Goal: Task Accomplishment & Management: Manage account settings

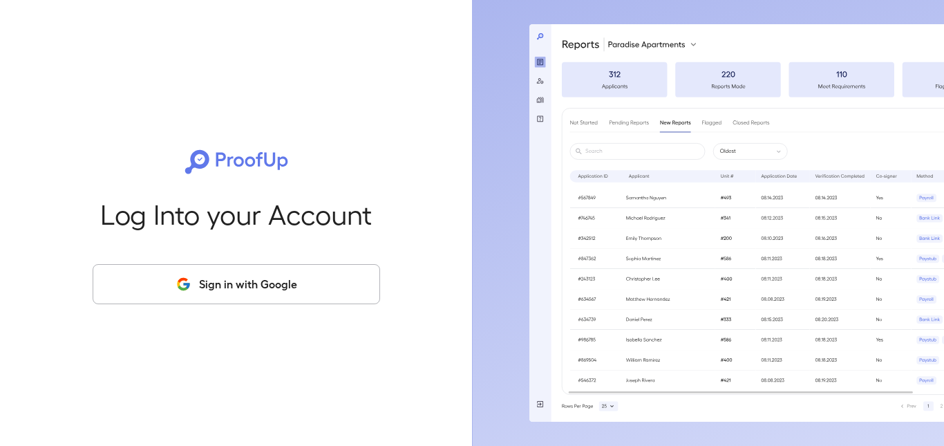
click at [196, 295] on button "Sign in with Google" at bounding box center [237, 284] width 288 height 40
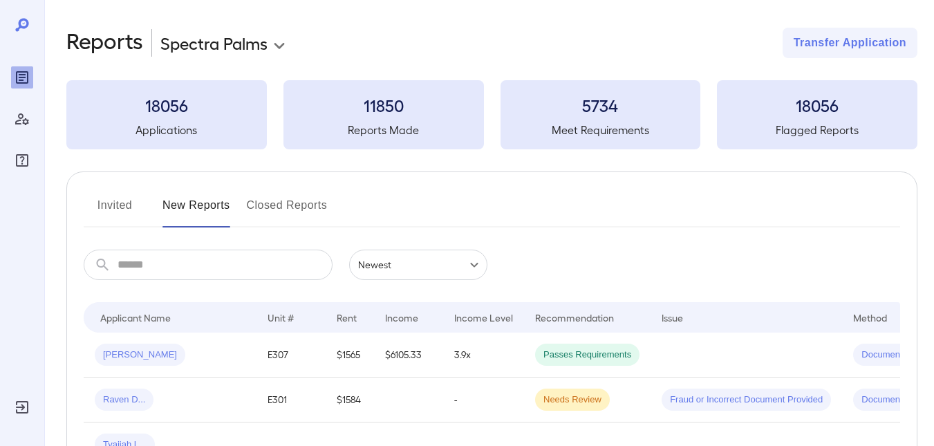
click at [98, 203] on button "Invited" at bounding box center [115, 210] width 62 height 33
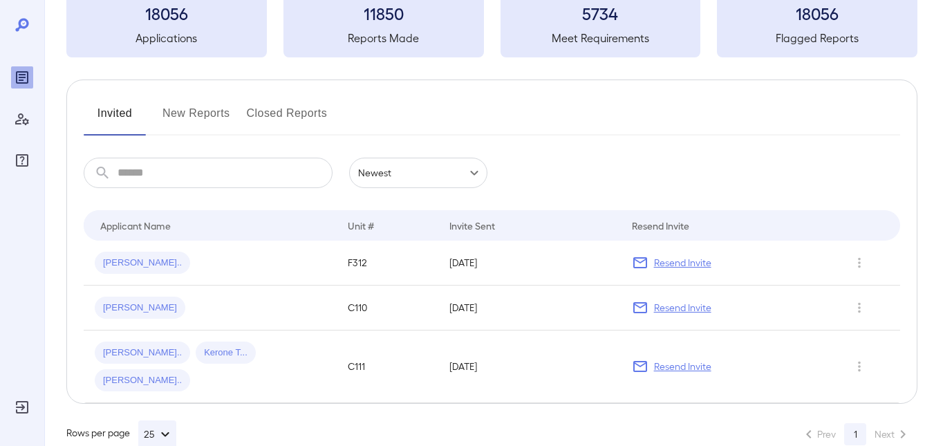
scroll to position [94, 0]
click at [671, 262] on p "Resend Invite" at bounding box center [682, 261] width 57 height 14
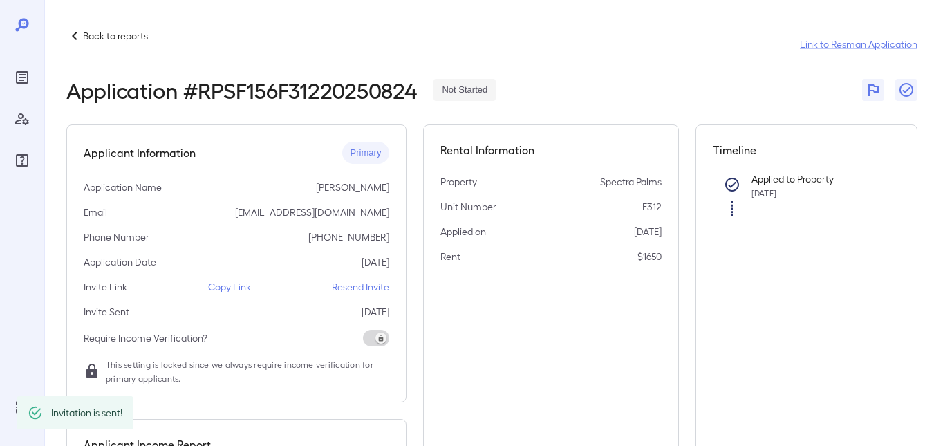
click at [82, 33] on icon at bounding box center [74, 36] width 17 height 17
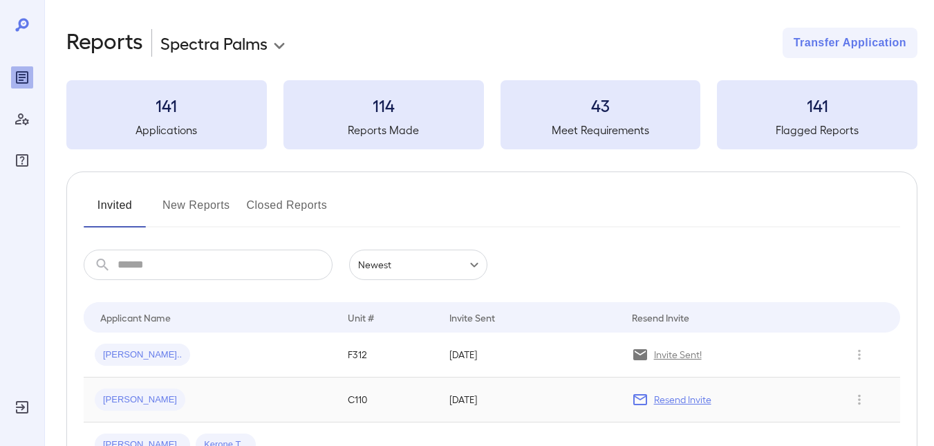
click at [665, 397] on p "Resend Invite" at bounding box center [682, 400] width 57 height 14
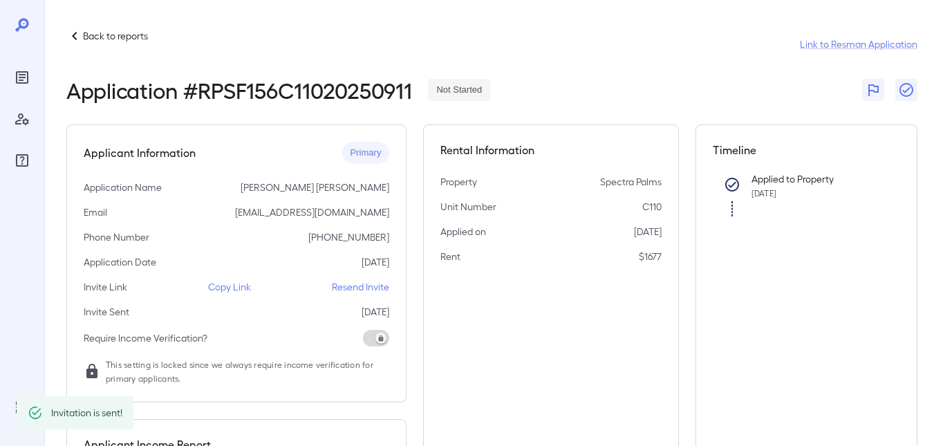
click at [93, 33] on p "Back to reports" at bounding box center [115, 36] width 65 height 14
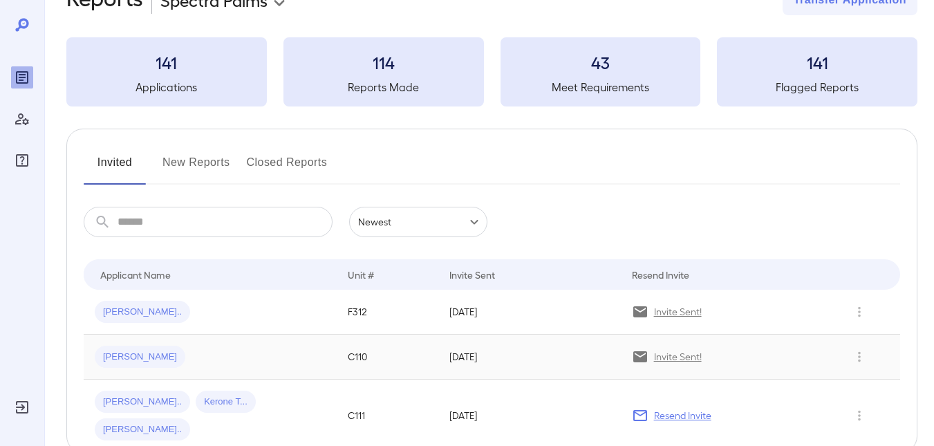
scroll to position [94, 0]
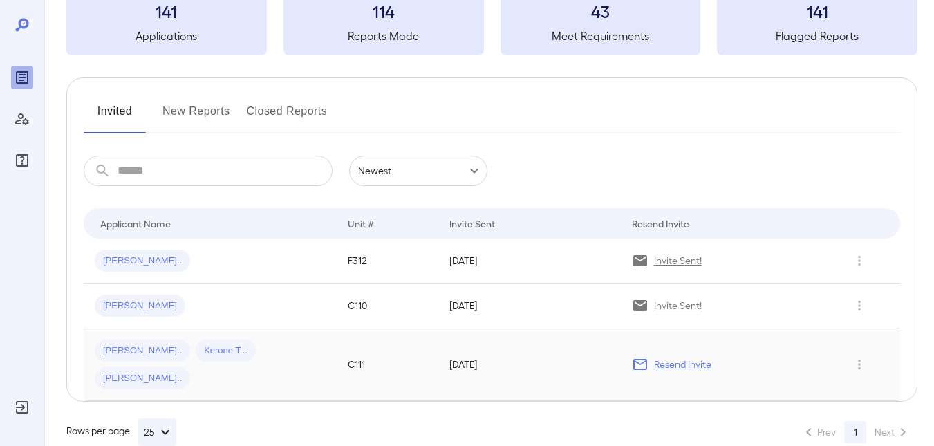
click at [669, 357] on p "Resend Invite" at bounding box center [682, 364] width 57 height 14
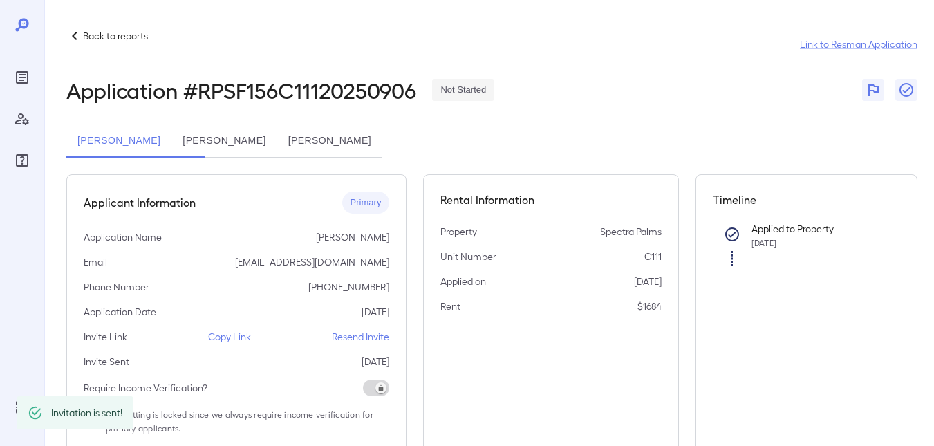
click at [99, 31] on p "Back to reports" at bounding box center [115, 36] width 65 height 14
